Goal: Information Seeking & Learning: Learn about a topic

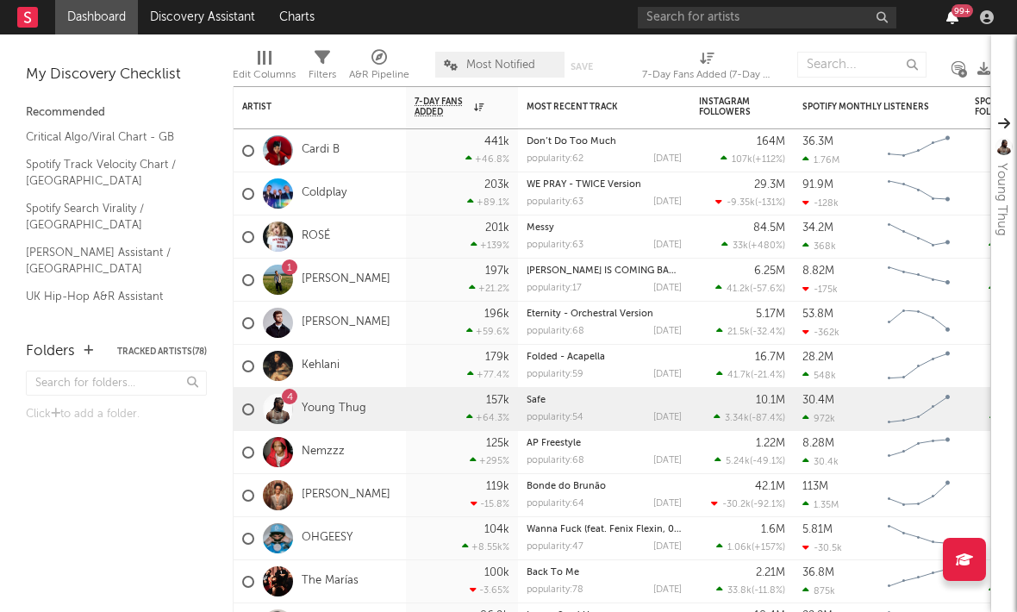
click at [954, 20] on icon "button" at bounding box center [952, 17] width 12 height 14
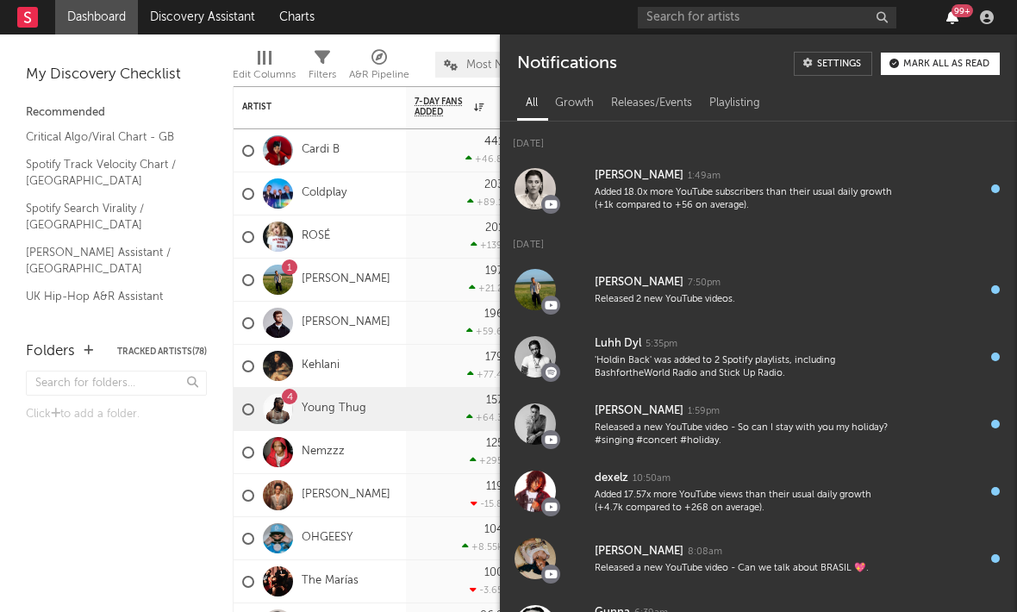
click at [953, 20] on icon "button" at bounding box center [952, 17] width 12 height 14
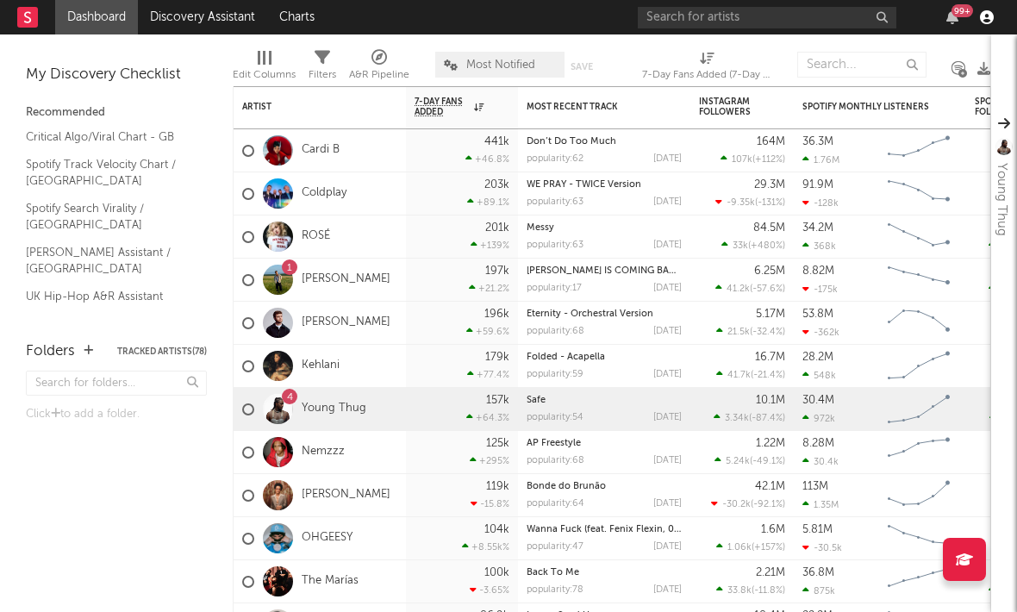
click at [991, 20] on icon "button" at bounding box center [987, 17] width 14 height 14
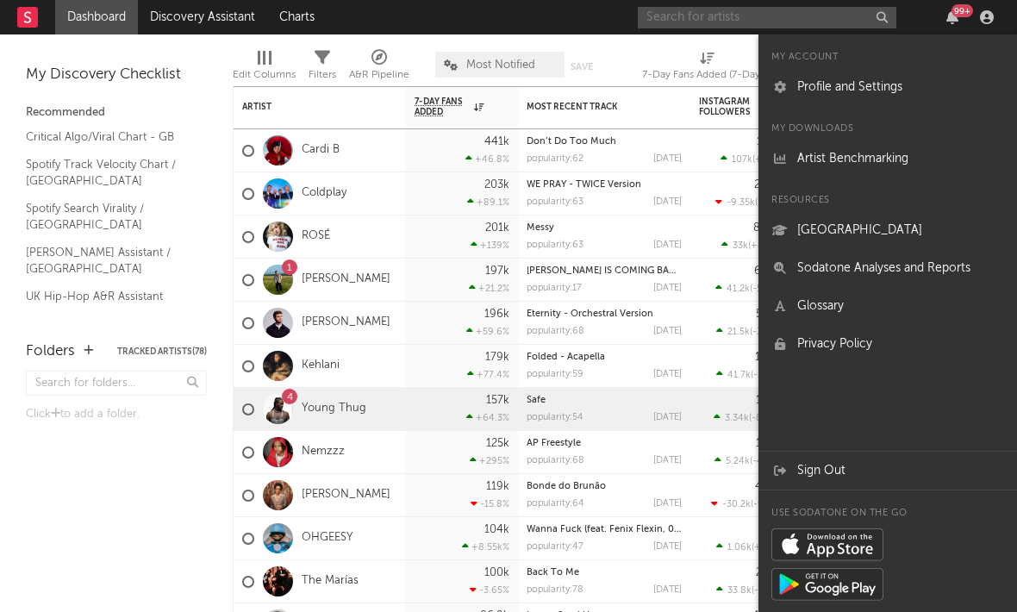
click at [706, 17] on input "text" at bounding box center [766, 18] width 258 height 22
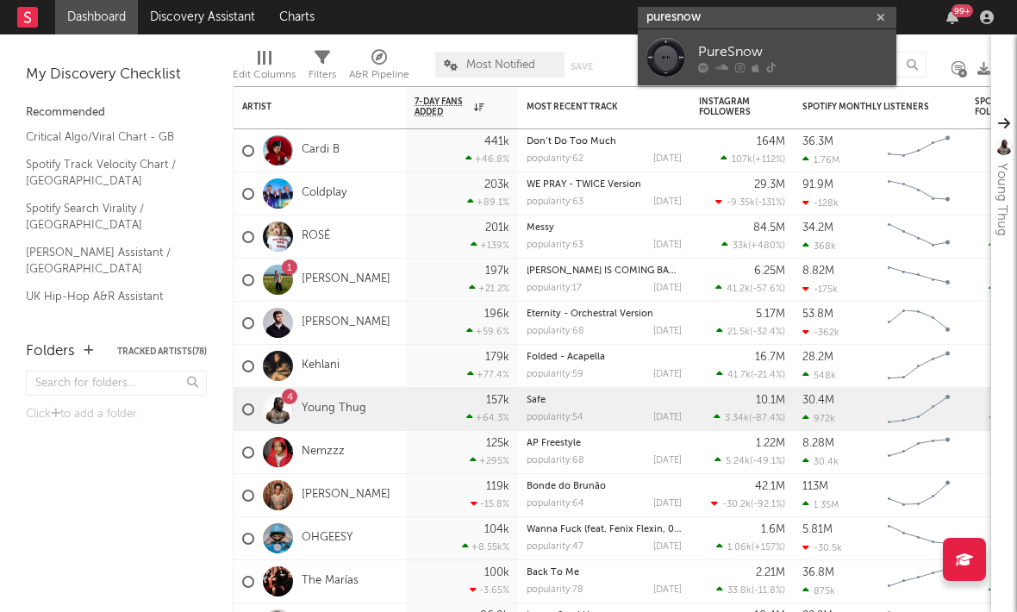
type input "puresnow"
click at [702, 57] on div "PureSnow" at bounding box center [793, 51] width 190 height 21
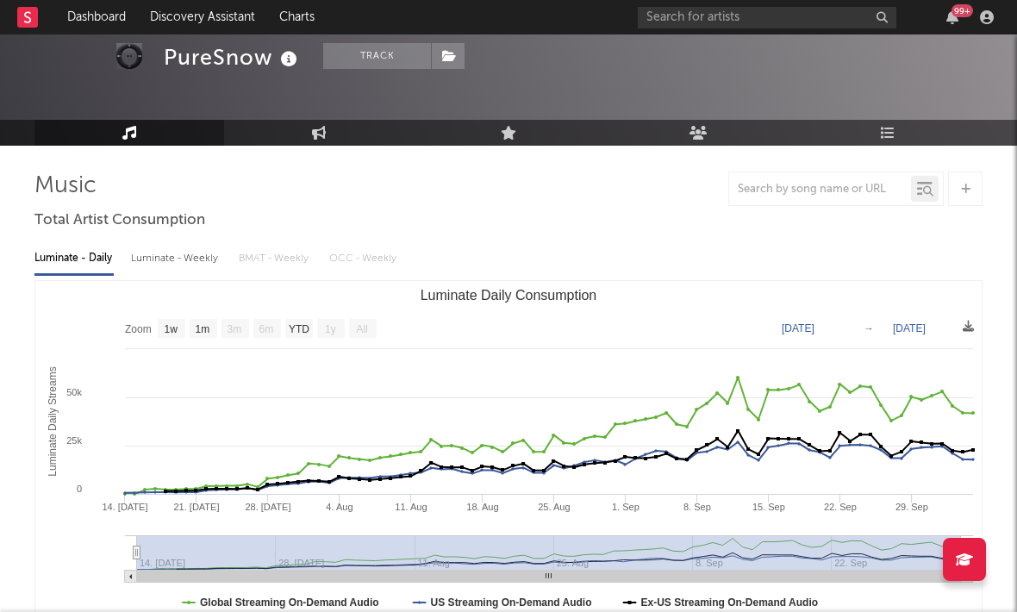
scroll to position [99, 0]
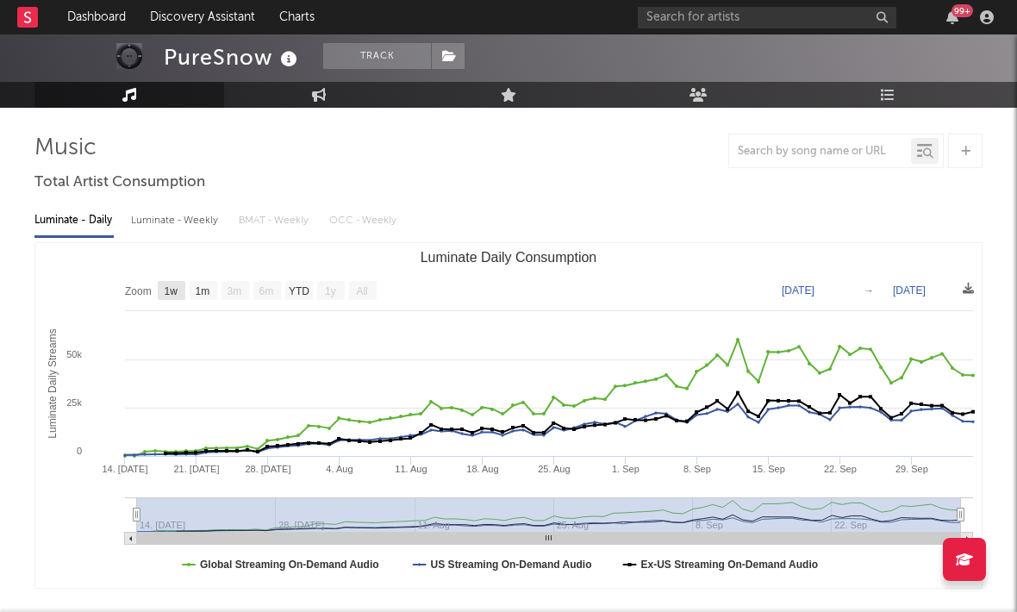
click at [172, 288] on text "1w" at bounding box center [172, 291] width 14 height 12
select select "1w"
type input "[DATE]"
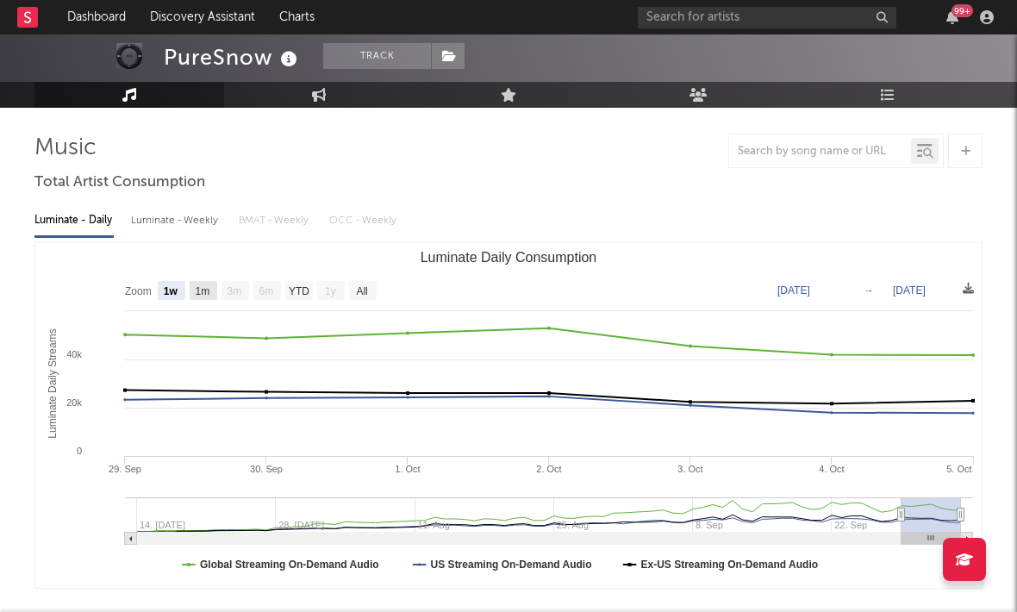
click at [200, 283] on rect "Luminate Daily Consumption" at bounding box center [204, 290] width 28 height 19
select select "1m"
type input "[DATE]"
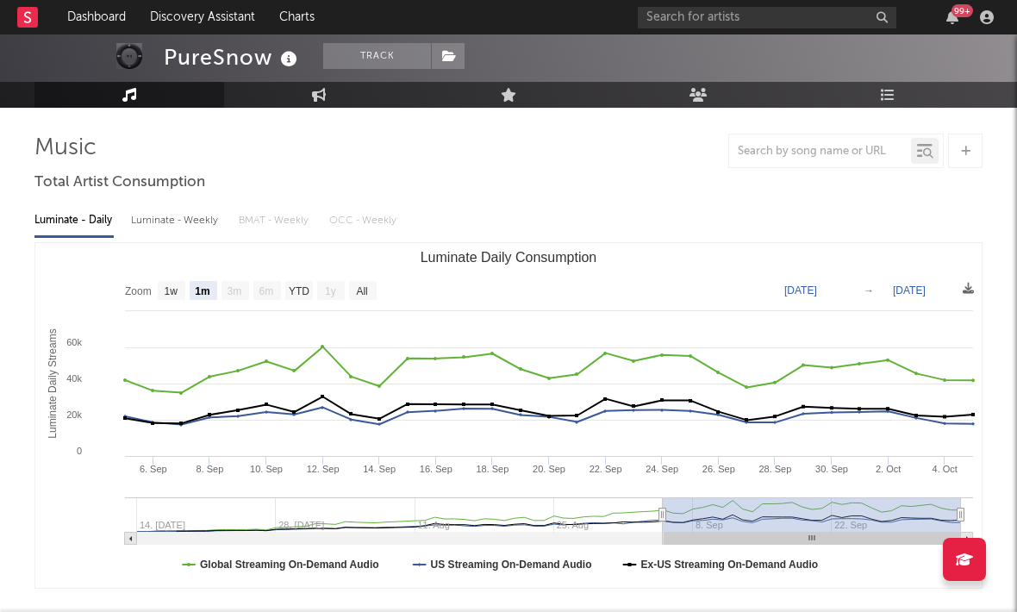
click at [168, 219] on div "Luminate - Weekly" at bounding box center [176, 220] width 90 height 29
select select "1w"
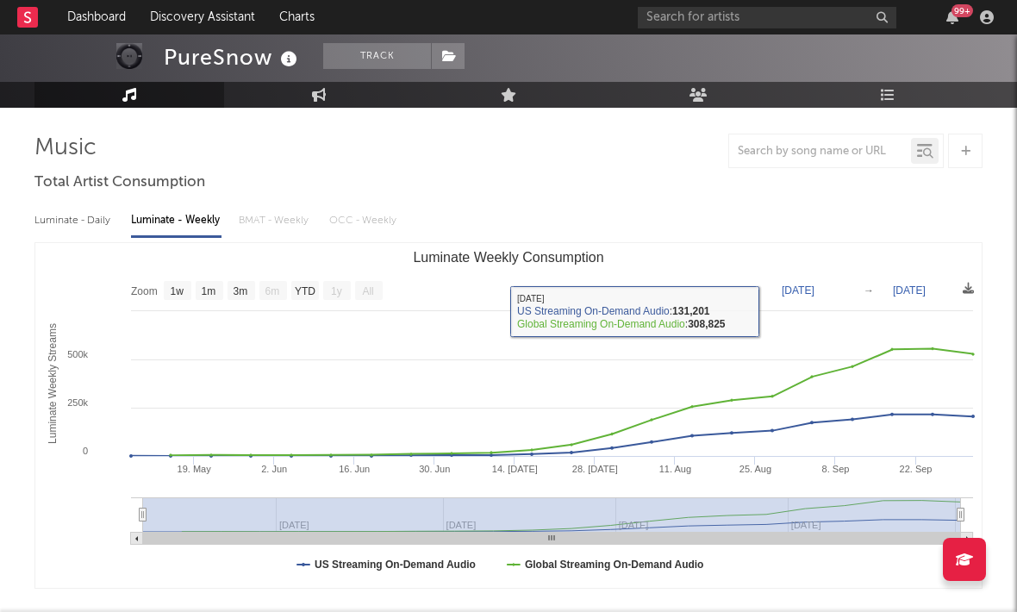
click at [90, 203] on div "Luminate - Daily Luminate - Weekly BMAT - Weekly OCC - Weekly Zoom 1w 1m 3m 6m …" at bounding box center [508, 394] width 948 height 395
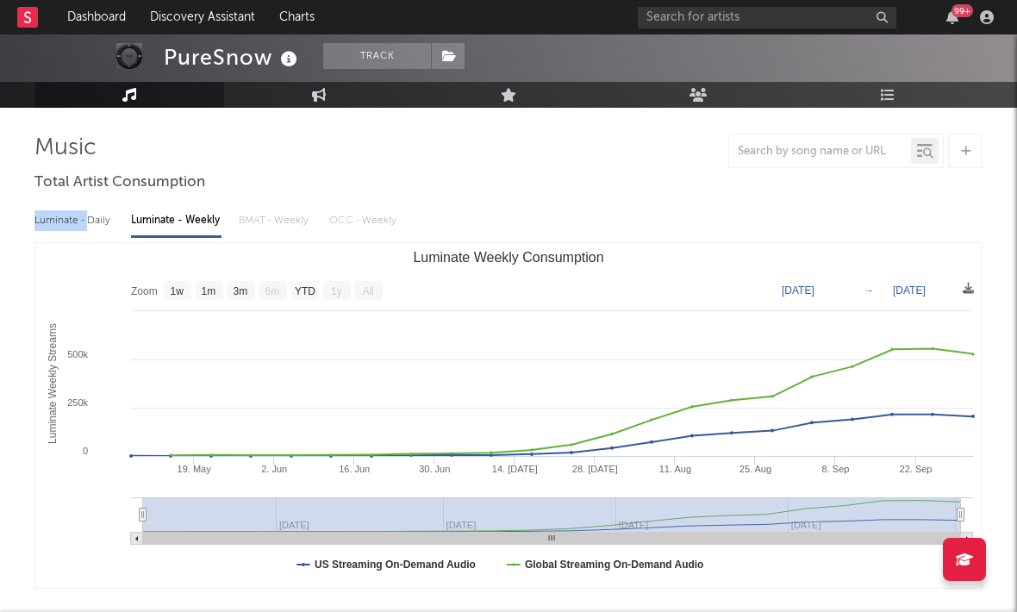
click at [90, 210] on div "Luminate - Daily" at bounding box center [73, 220] width 79 height 29
select select "1w"
